Goal: Information Seeking & Learning: Understand process/instructions

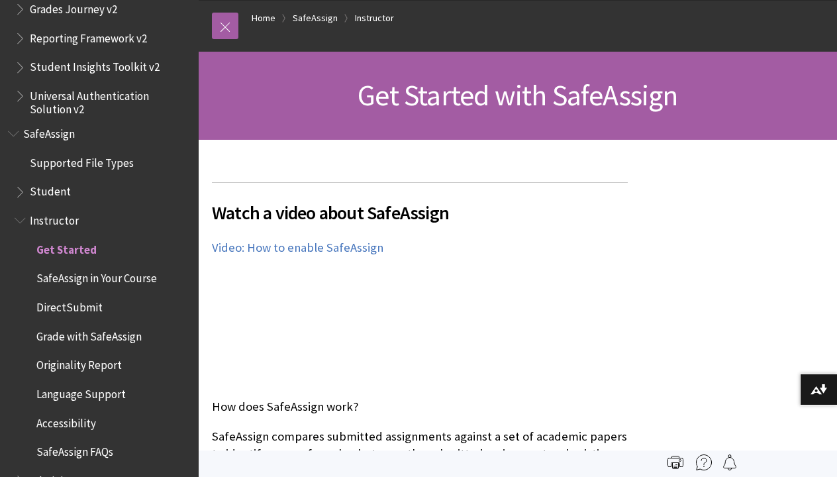
scroll to position [141, 0]
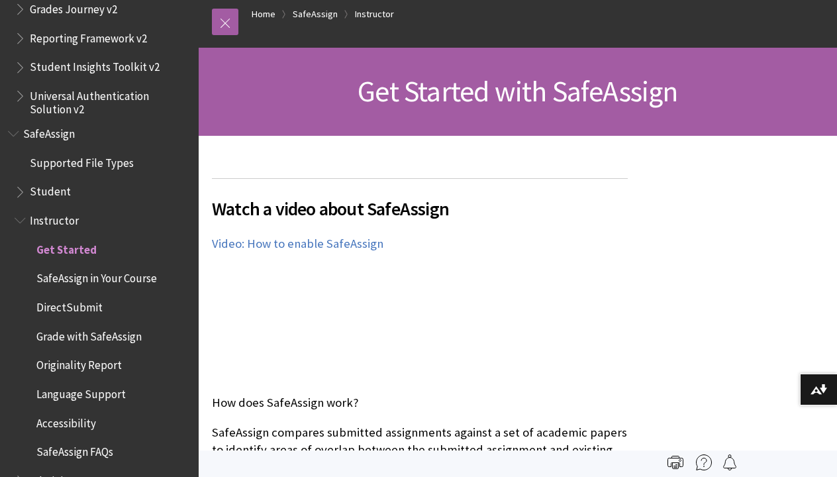
click at [466, 350] on div "Watch a video about SafeAssign The following narrated video provides a visual a…" at bounding box center [420, 279] width 416 height 203
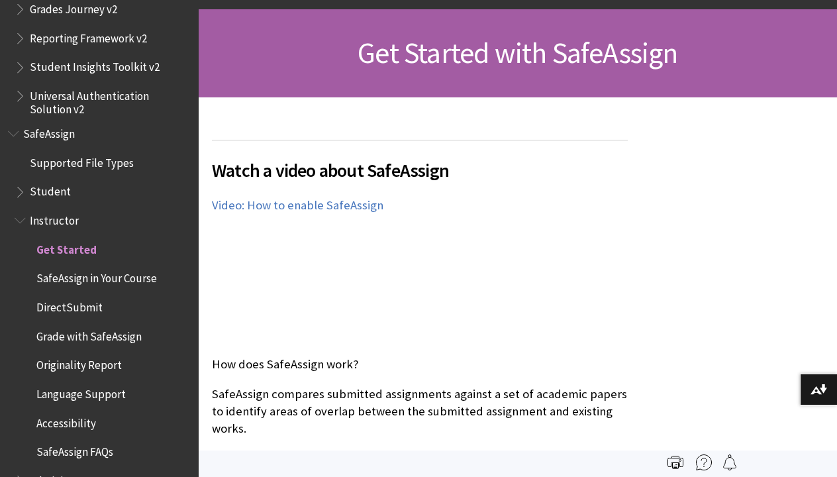
scroll to position [181, 0]
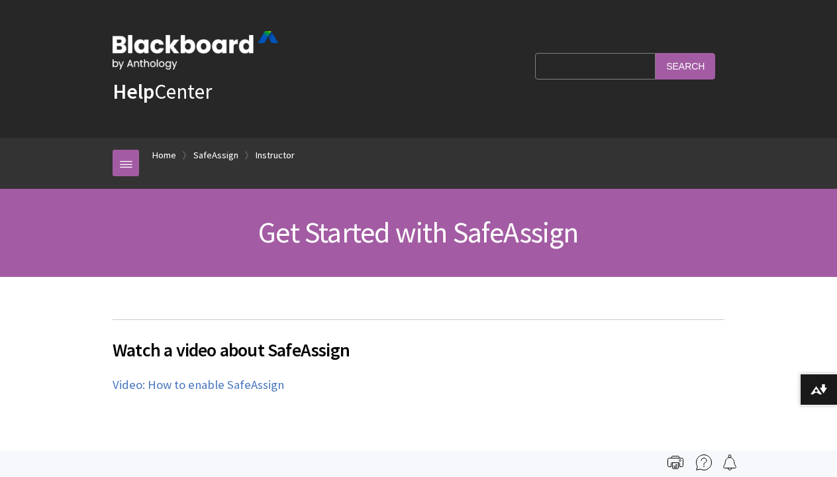
scroll to position [1557, 0]
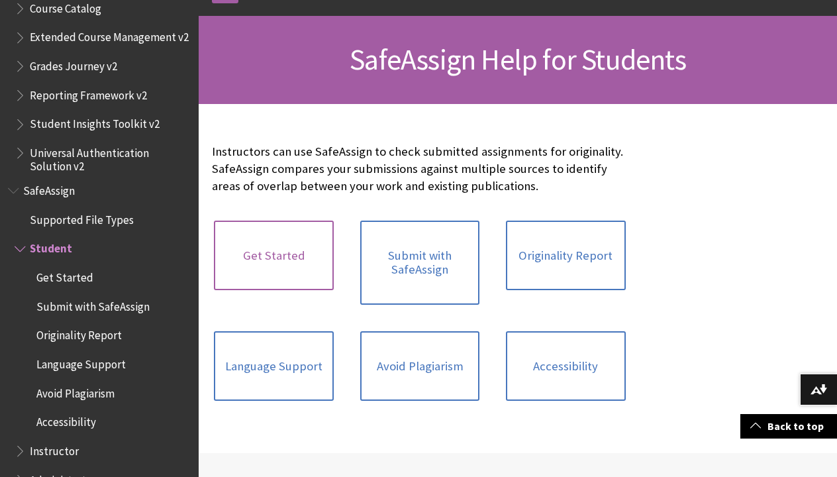
scroll to position [176, 0]
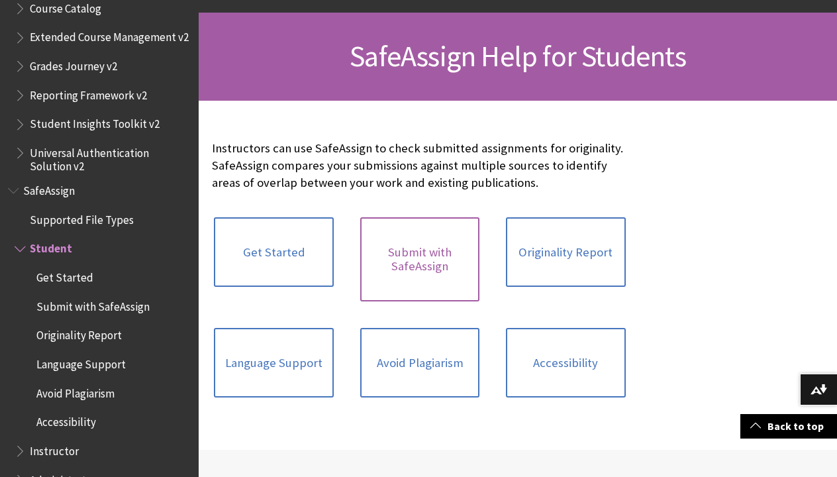
click at [383, 268] on link "Submit with SafeAssign" at bounding box center [419, 259] width 119 height 84
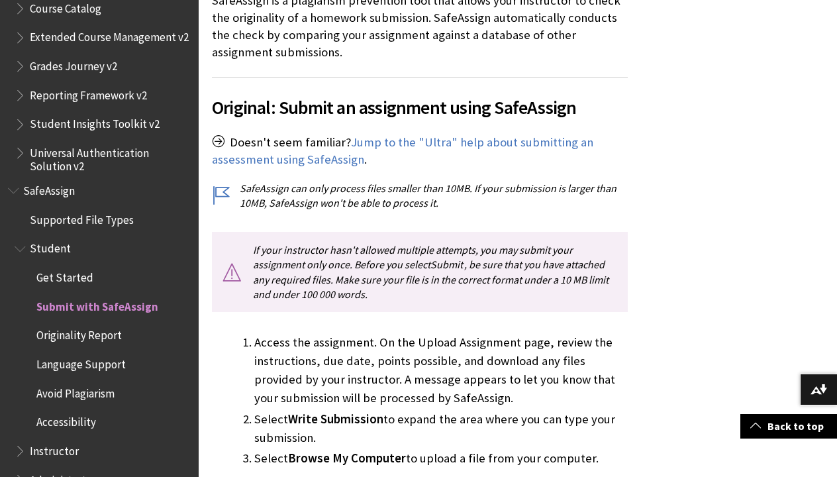
scroll to position [324, 0]
click at [117, 266] on span "Get Started" at bounding box center [105, 277] width 169 height 23
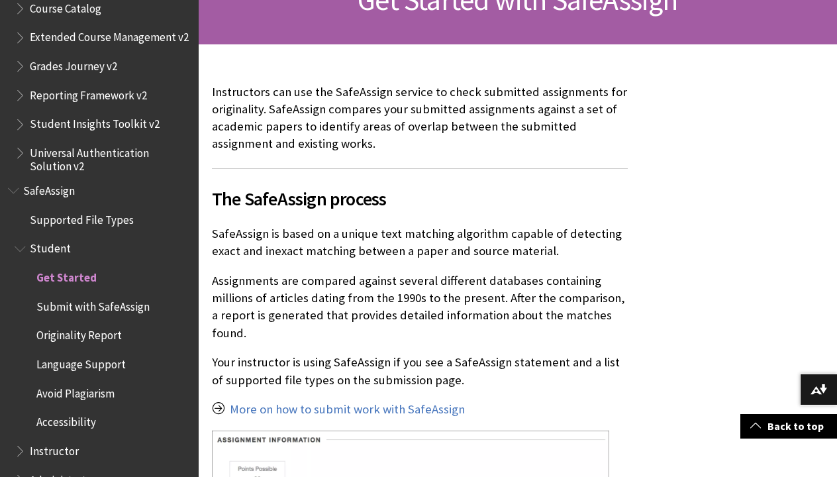
scroll to position [271, 0]
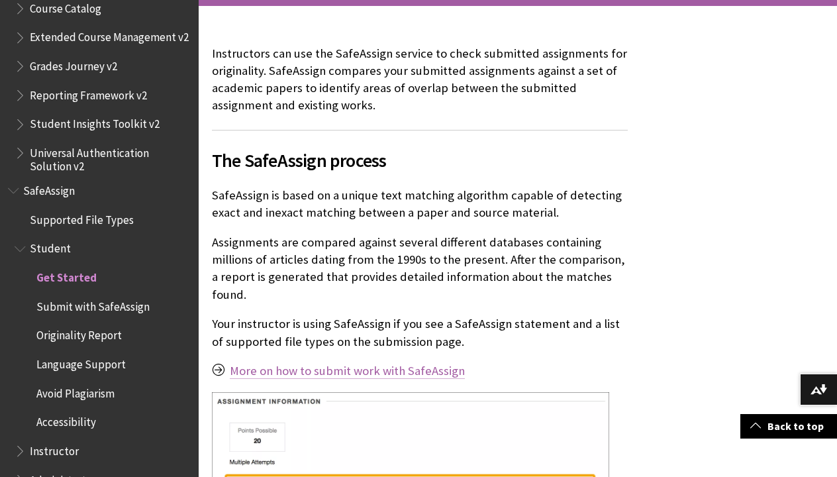
click at [283, 365] on link "More on how to submit work with SafeAssign" at bounding box center [347, 371] width 235 height 16
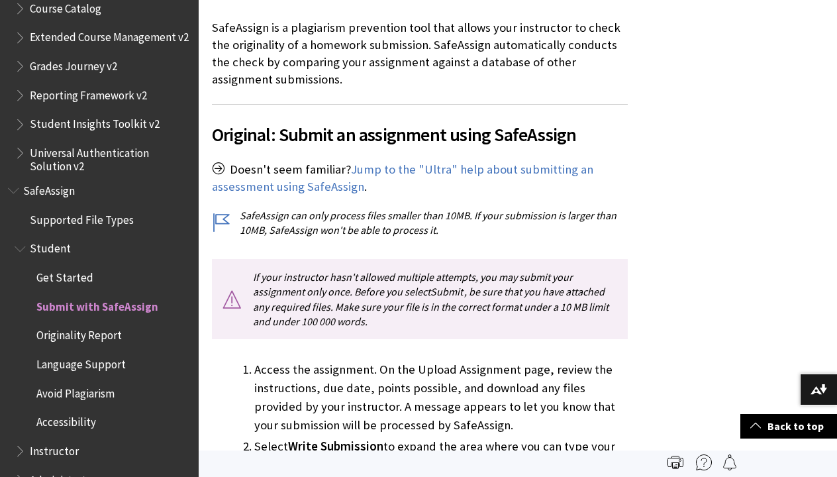
scroll to position [288, 0]
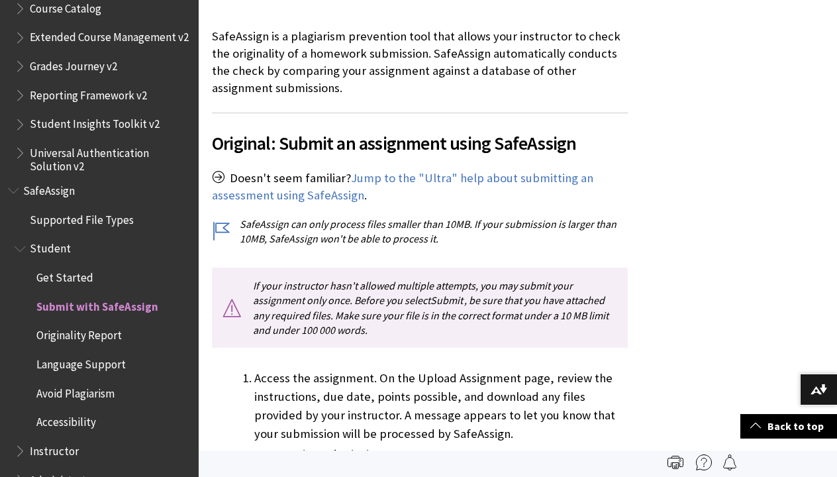
click at [81, 382] on span "Avoid Plagiarism" at bounding box center [75, 391] width 78 height 18
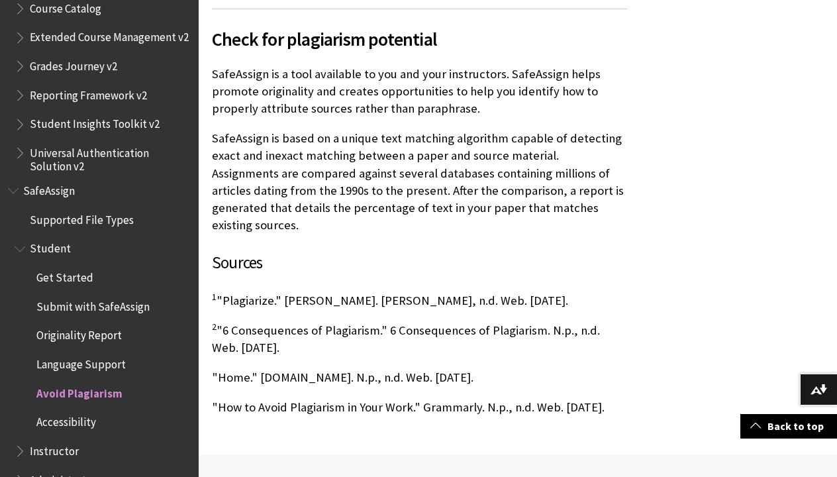
scroll to position [1112, 0]
drag, startPoint x: 213, startPoint y: 260, endPoint x: 593, endPoint y: 267, distance: 380.1
click at [593, 291] on p "1 "Plagiarize." Merriam-Webster. Merriam-Webster, n.d. Web. 17 Apr. 2019." at bounding box center [420, 299] width 416 height 17
copy p "1 "Plagiarize." Merriam-Webster. Merriam-Webster, n.d. Web. 17 Apr. 2019."
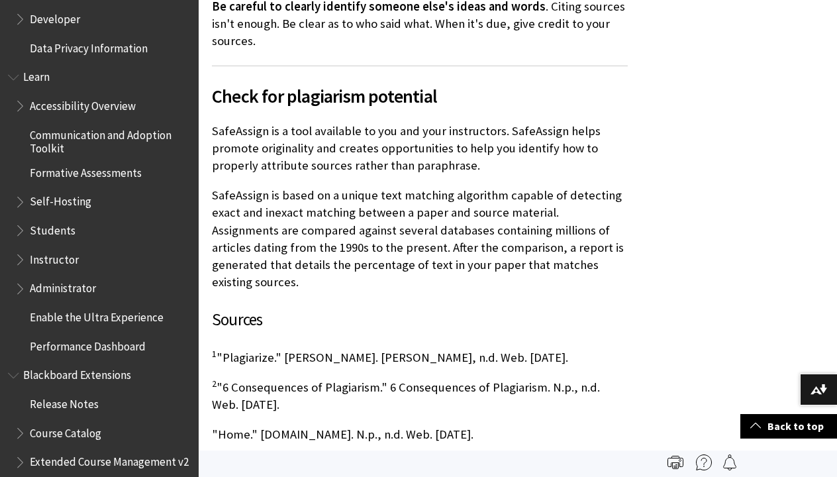
scroll to position [1077, 0]
click at [127, 305] on span "Enable the Ultra Experience" at bounding box center [97, 314] width 134 height 18
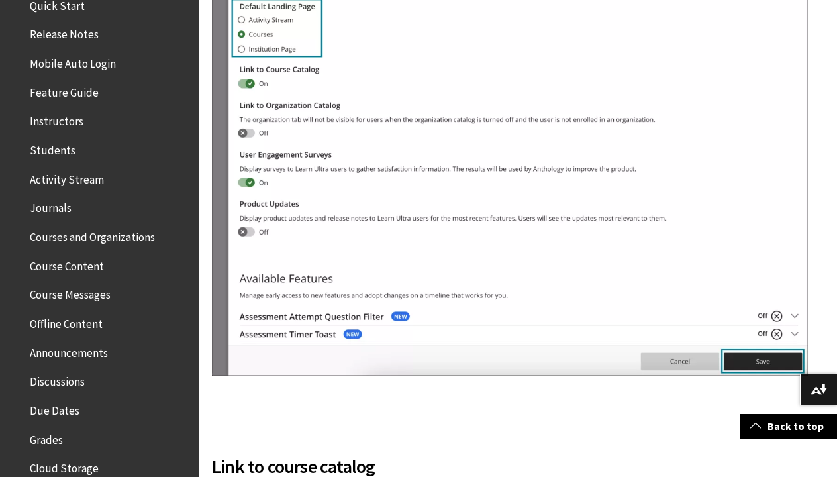
scroll to position [177, 0]
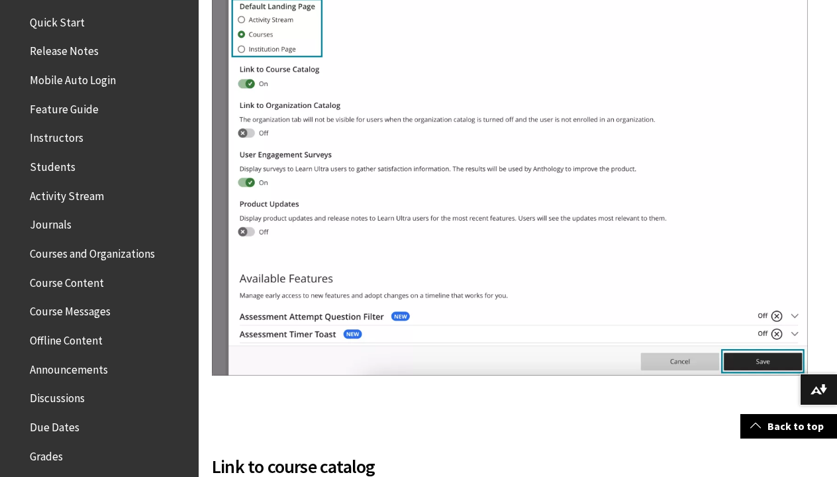
click at [59, 166] on span "Students" at bounding box center [53, 165] width 46 height 18
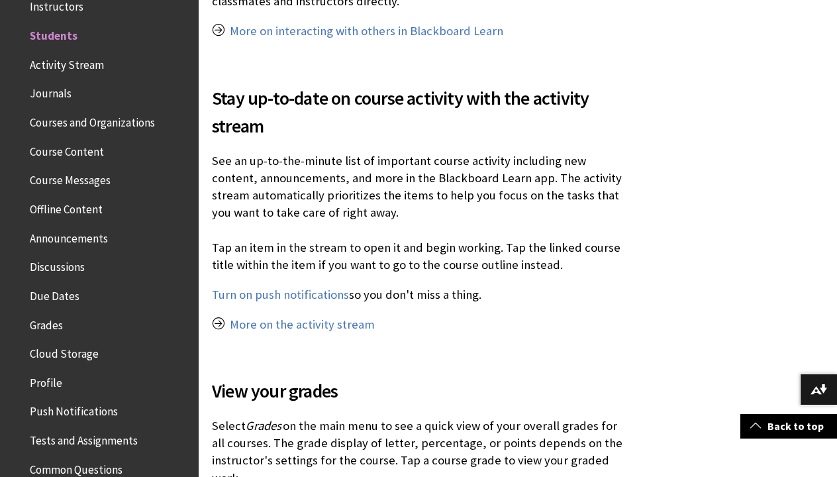
scroll to position [1247, 0]
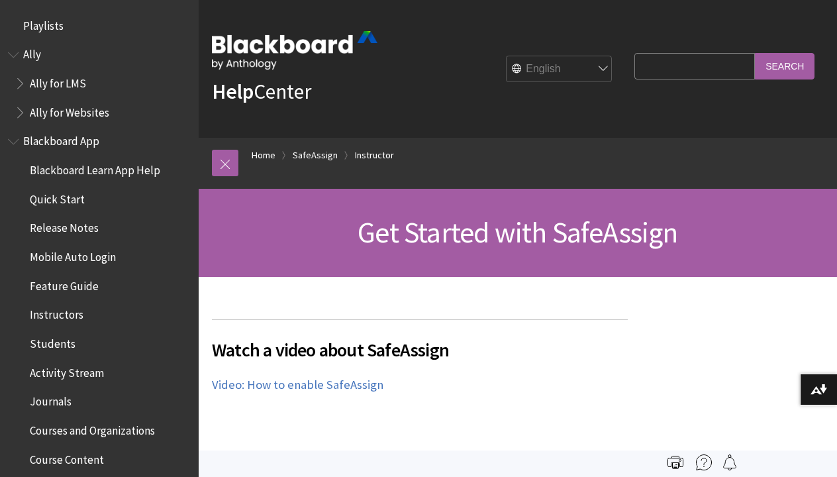
scroll to position [1557, 0]
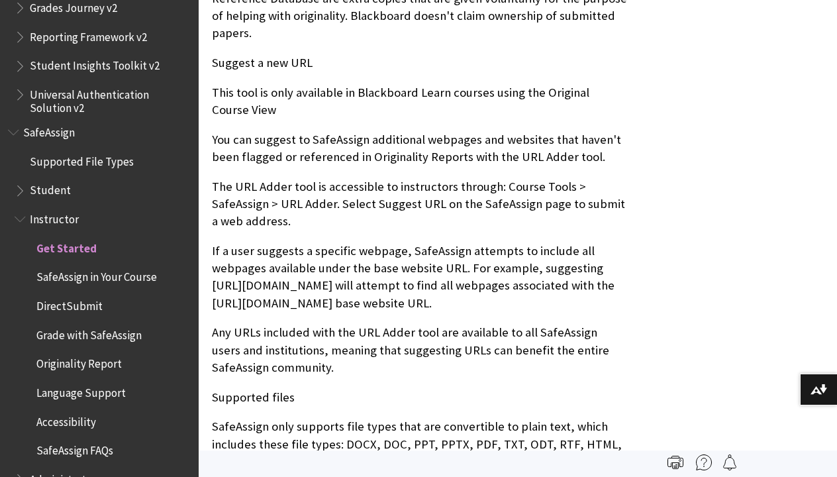
scroll to position [1557, 0]
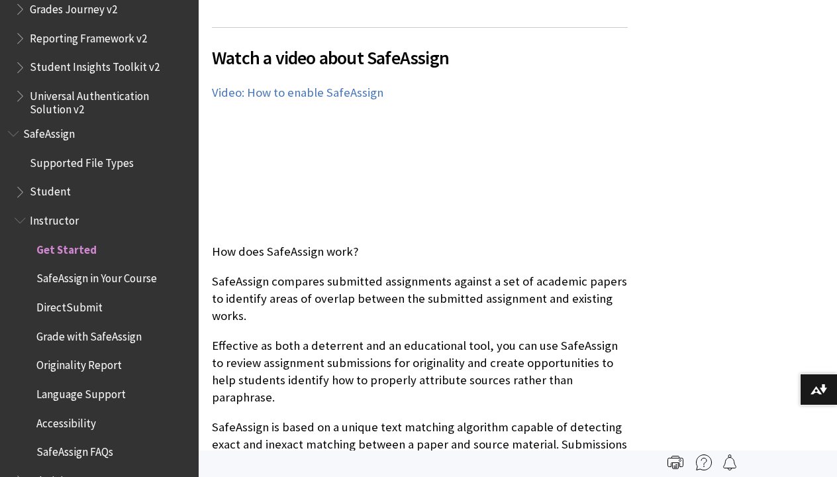
scroll to position [297, 0]
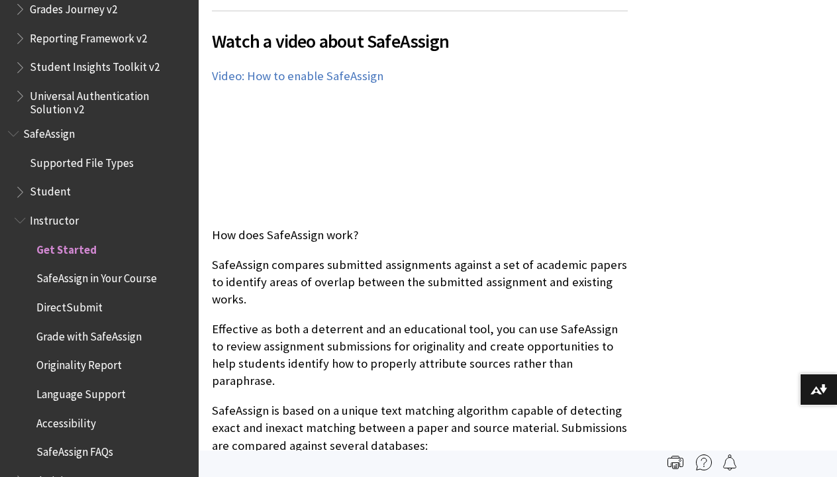
scroll to position [309, 0]
click at [90, 296] on span "DirectSubmit" at bounding box center [69, 305] width 66 height 18
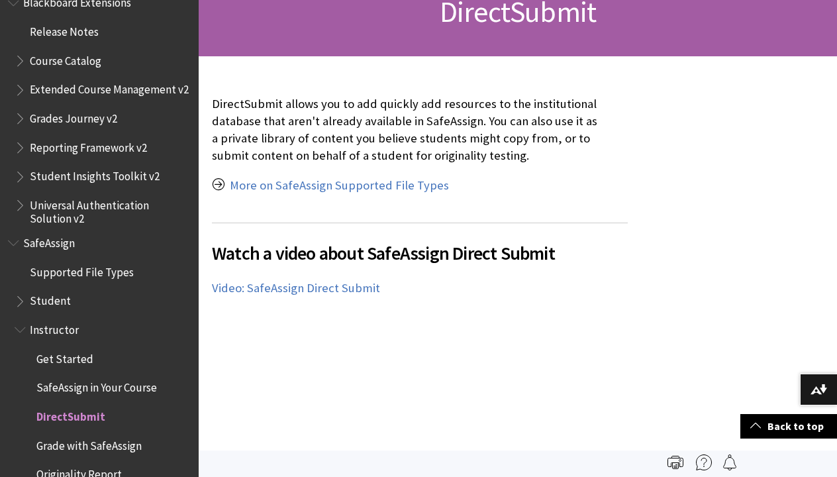
scroll to position [220, 0]
click at [101, 377] on span "SafeAssign in Your Course" at bounding box center [96, 386] width 120 height 18
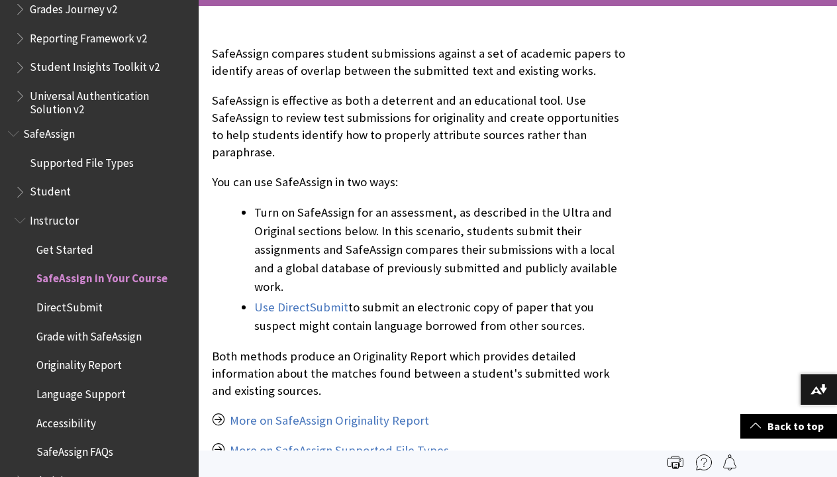
scroll to position [269, 0]
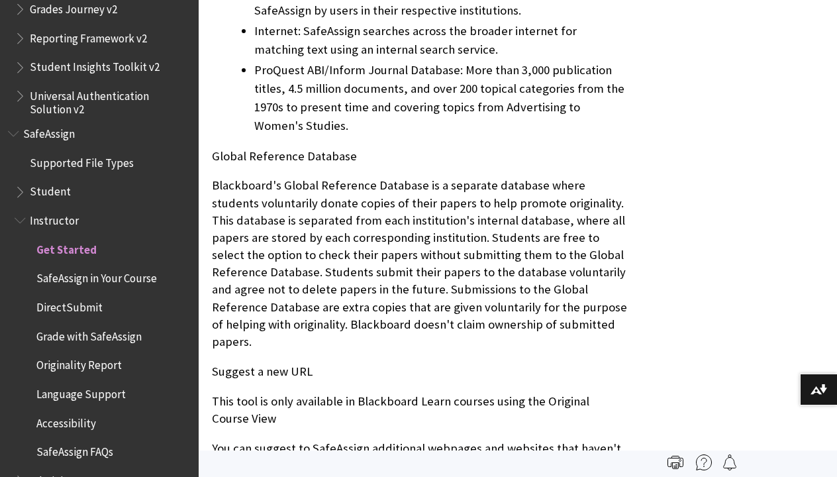
scroll to position [843, 0]
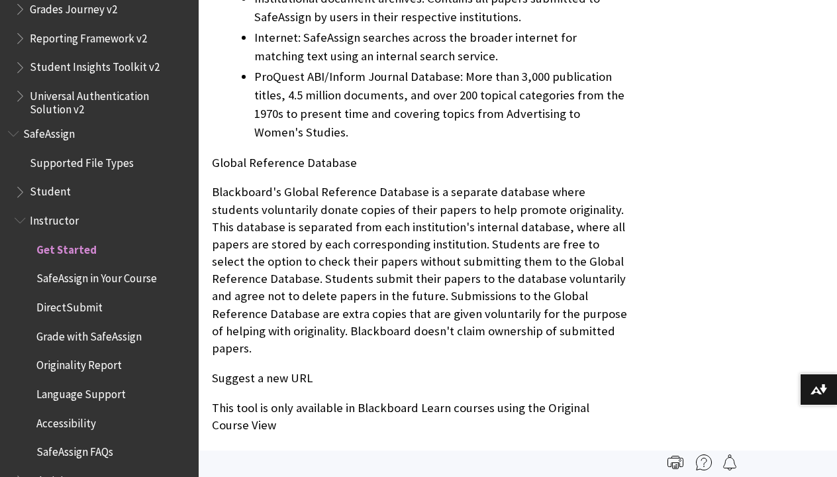
click at [104, 267] on span "SafeAssign in Your Course" at bounding box center [96, 276] width 120 height 18
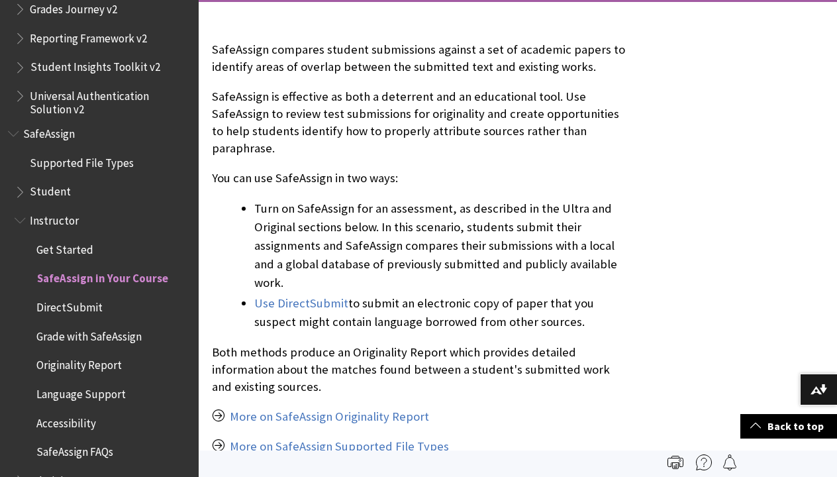
scroll to position [271, 0]
